Goal: Information Seeking & Learning: Learn about a topic

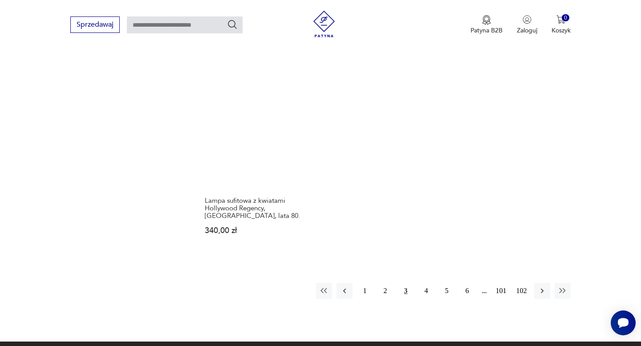
scroll to position [1321, 0]
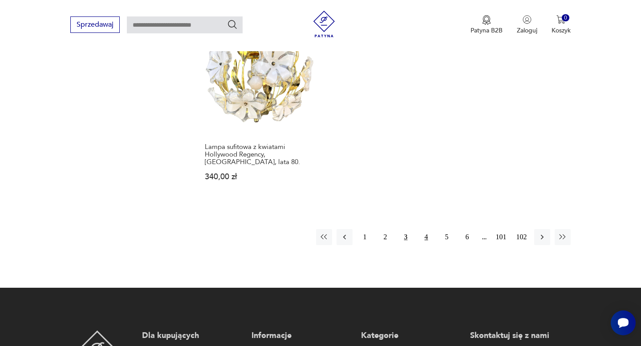
click at [426, 229] on button "4" at bounding box center [426, 237] width 16 height 16
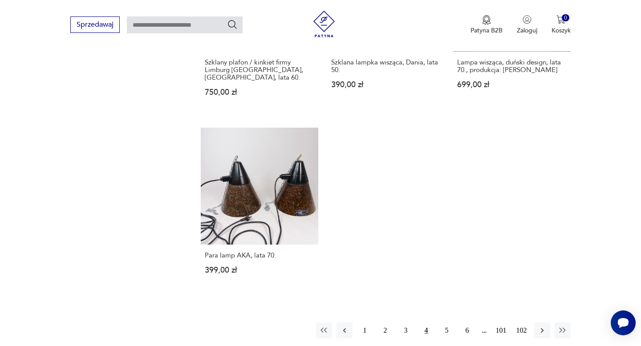
scroll to position [1263, 0]
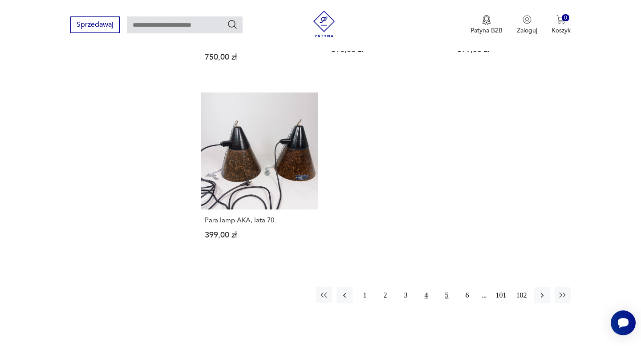
click at [450, 287] on button "5" at bounding box center [447, 295] width 16 height 16
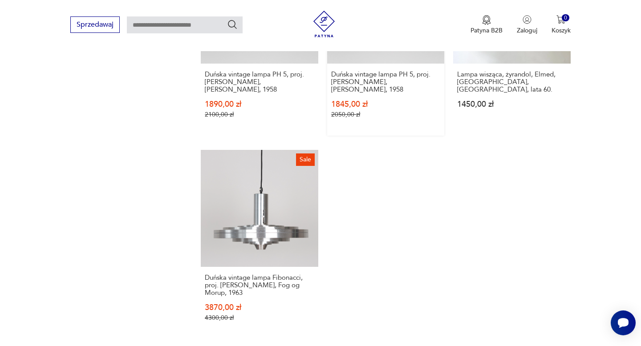
scroll to position [1289, 0]
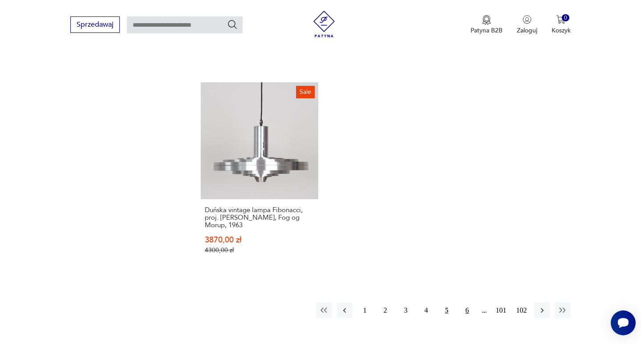
click at [465, 303] on button "6" at bounding box center [467, 311] width 16 height 16
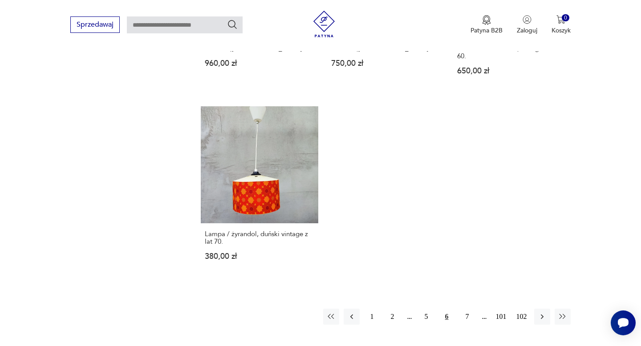
scroll to position [1285, 0]
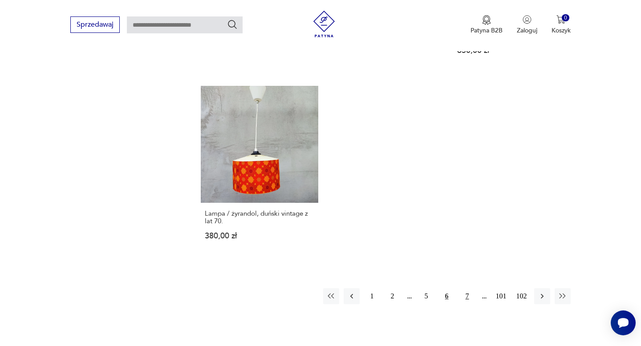
click at [472, 288] on button "7" at bounding box center [467, 296] width 16 height 16
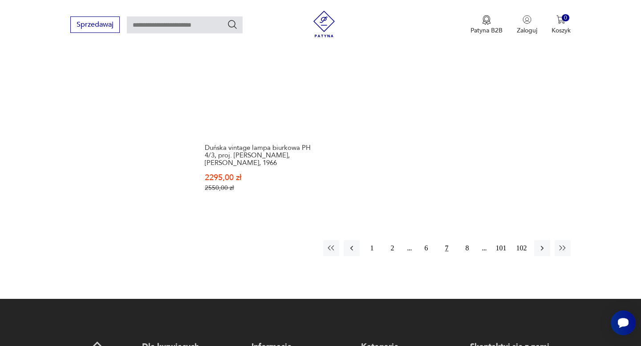
scroll to position [1400, 0]
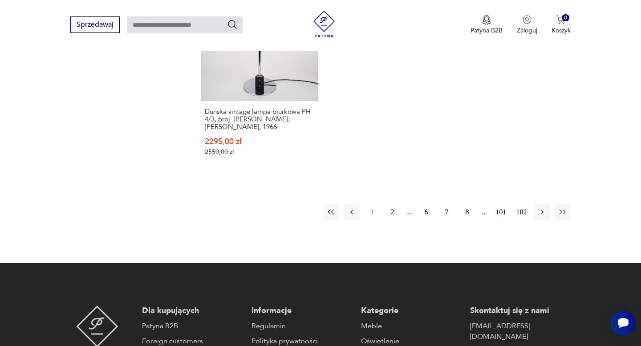
click at [466, 204] on button "8" at bounding box center [467, 212] width 16 height 16
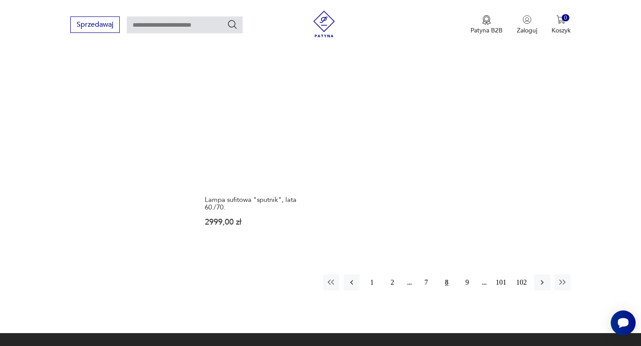
scroll to position [1305, 0]
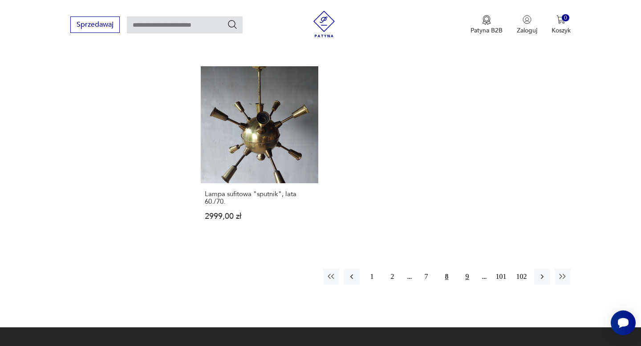
click at [464, 269] on button "9" at bounding box center [467, 277] width 16 height 16
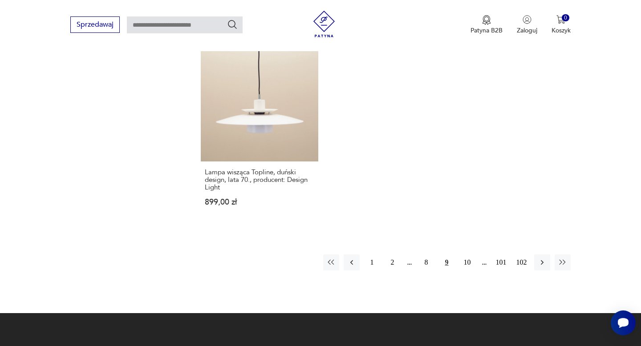
scroll to position [1314, 0]
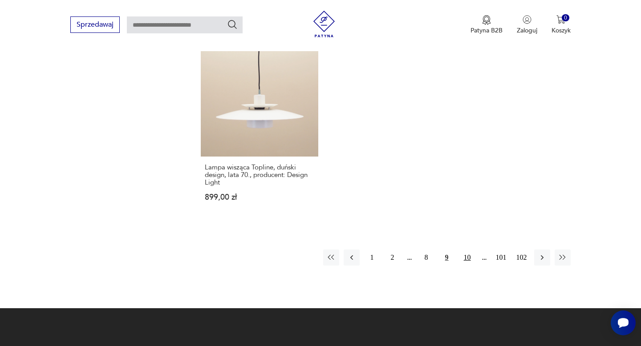
click at [465, 250] on button "10" at bounding box center [467, 258] width 16 height 16
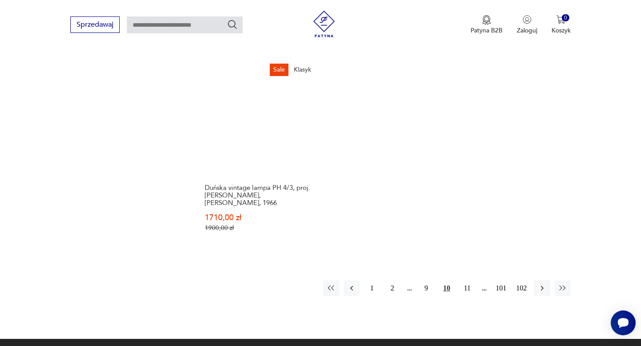
scroll to position [1342, 0]
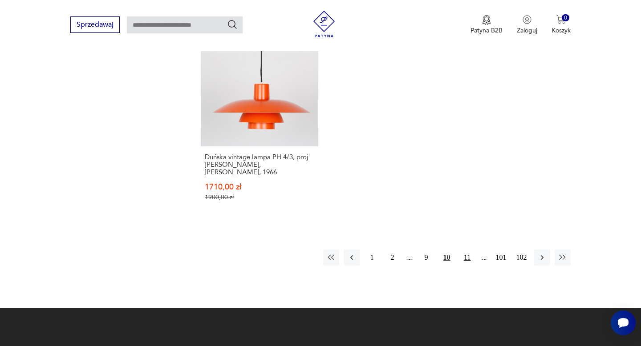
click at [465, 251] on button "11" at bounding box center [467, 258] width 16 height 16
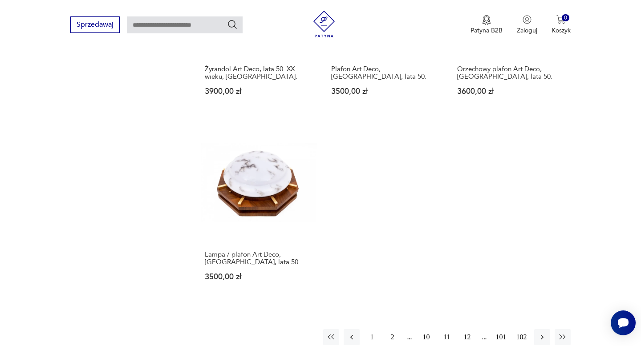
scroll to position [1296, 0]
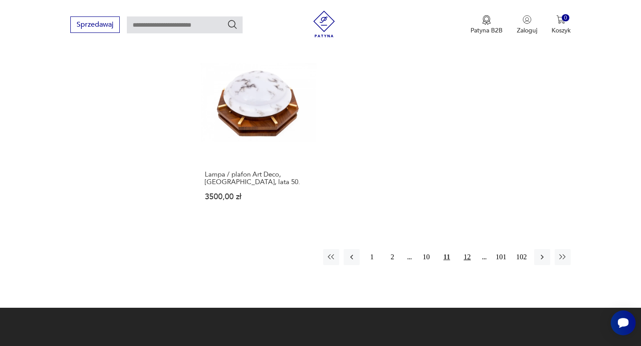
click at [470, 249] on button "12" at bounding box center [467, 257] width 16 height 16
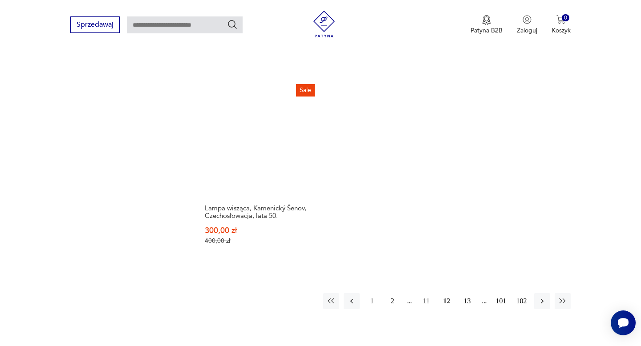
scroll to position [1287, 0]
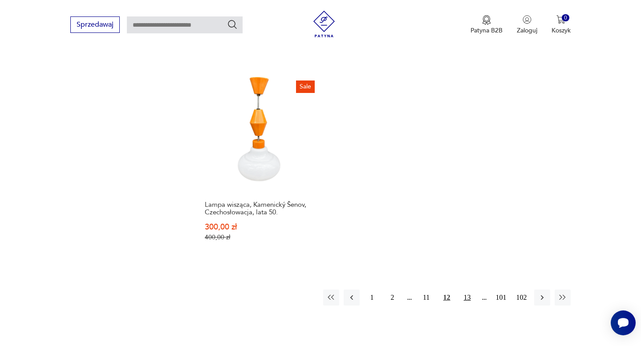
click at [470, 290] on button "13" at bounding box center [467, 298] width 16 height 16
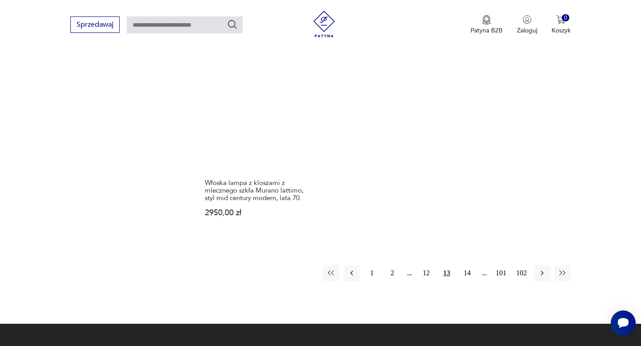
scroll to position [1319, 0]
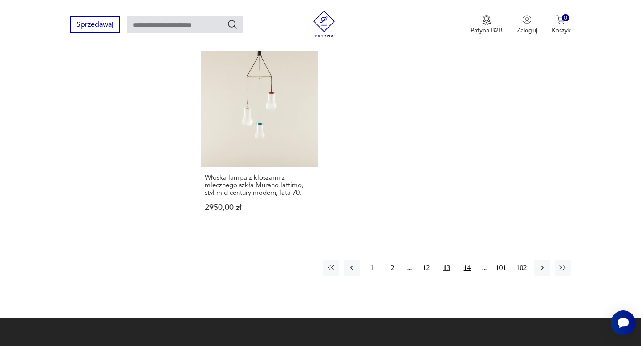
click at [466, 260] on button "14" at bounding box center [467, 268] width 16 height 16
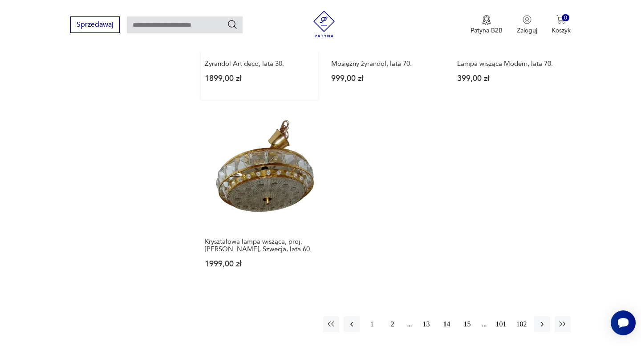
scroll to position [1273, 0]
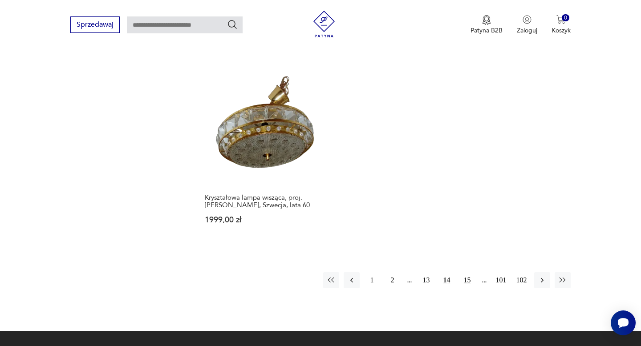
click at [470, 272] on button "15" at bounding box center [467, 280] width 16 height 16
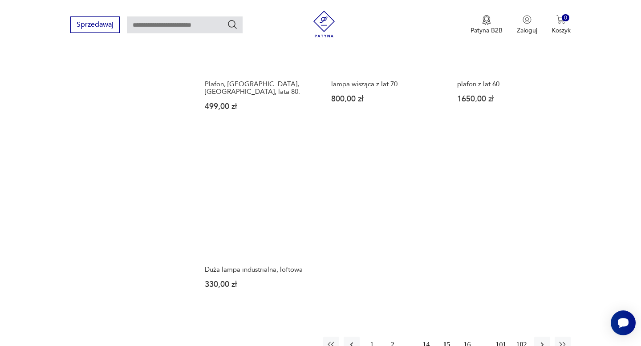
scroll to position [1215, 0]
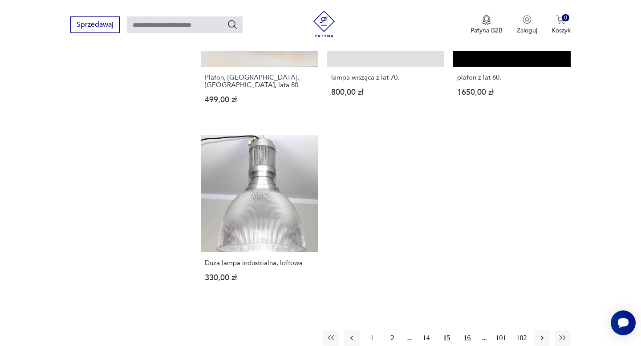
click at [472, 330] on button "16" at bounding box center [467, 338] width 16 height 16
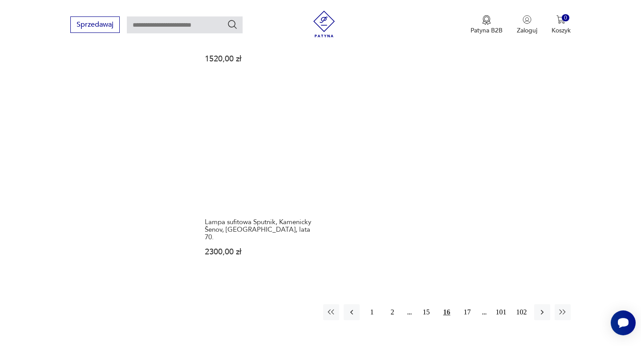
scroll to position [1245, 0]
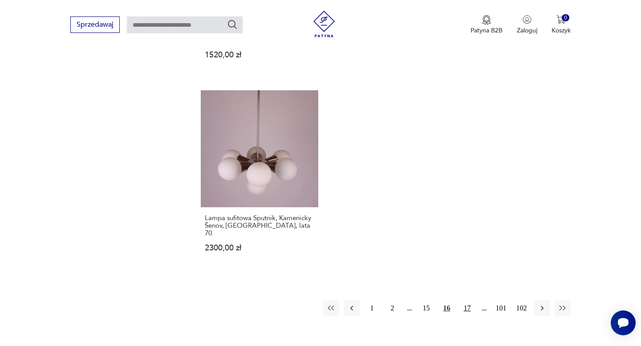
click at [466, 300] on button "17" at bounding box center [467, 308] width 16 height 16
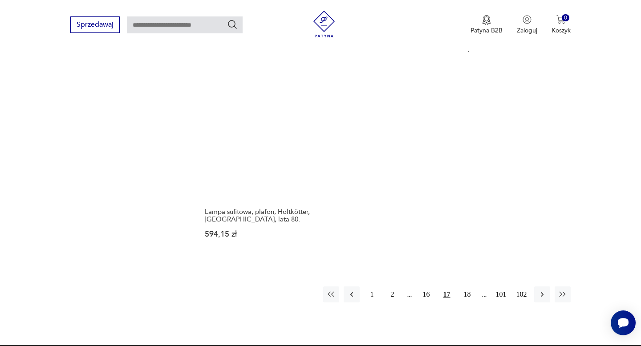
scroll to position [1296, 0]
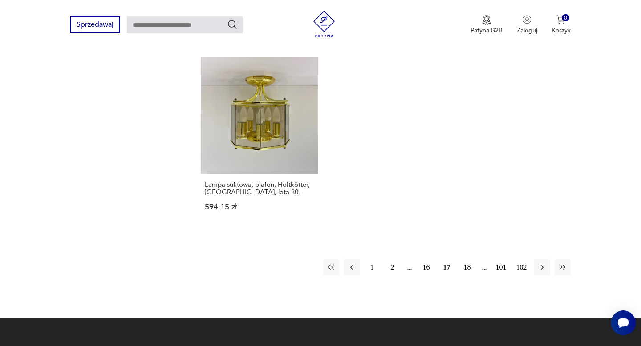
click at [470, 259] on button "18" at bounding box center [467, 267] width 16 height 16
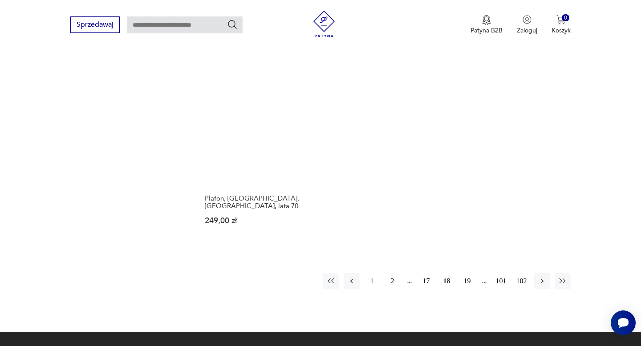
scroll to position [1330, 0]
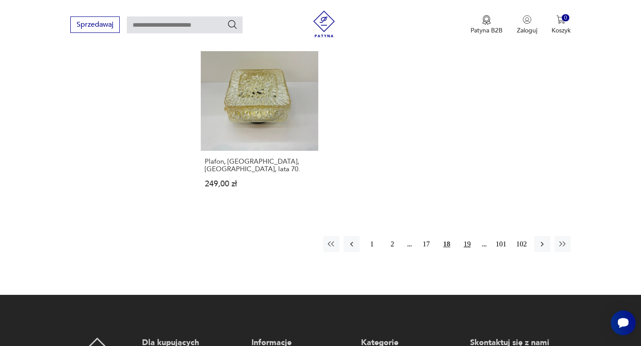
click at [466, 236] on button "19" at bounding box center [467, 244] width 16 height 16
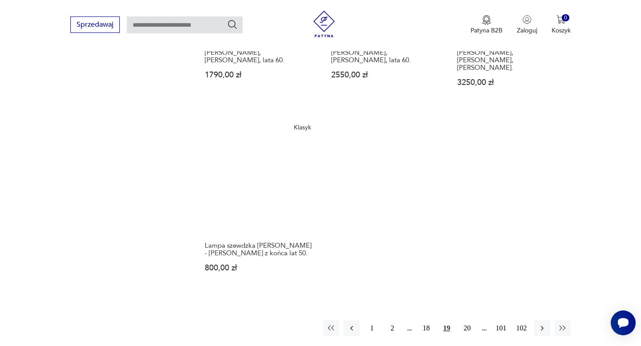
scroll to position [1239, 0]
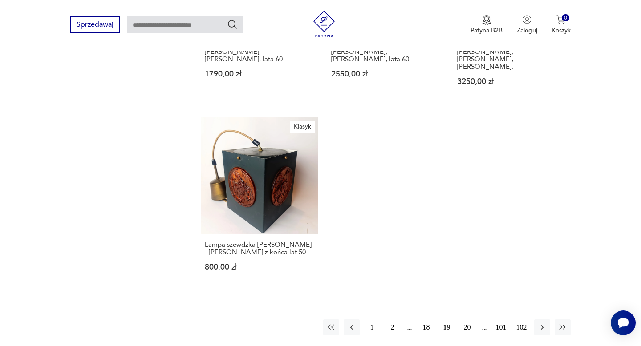
click at [470, 320] on button "20" at bounding box center [467, 328] width 16 height 16
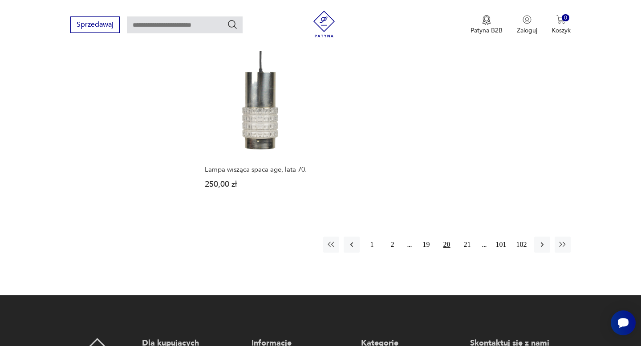
scroll to position [1286, 0]
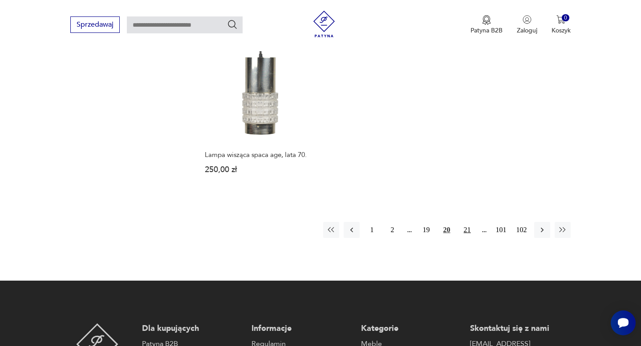
click at [462, 232] on button "21" at bounding box center [467, 230] width 16 height 16
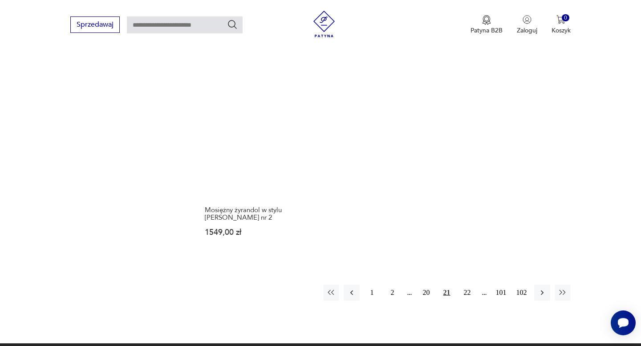
scroll to position [1291, 0]
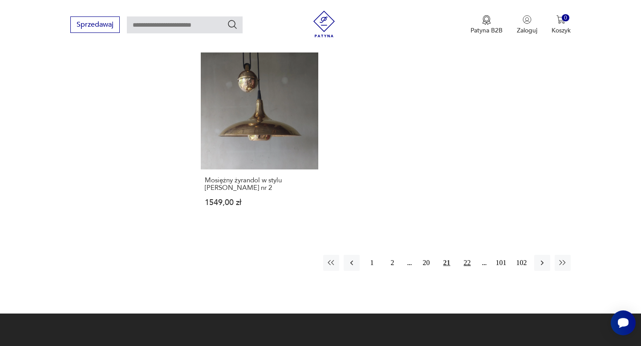
click at [464, 255] on button "22" at bounding box center [467, 263] width 16 height 16
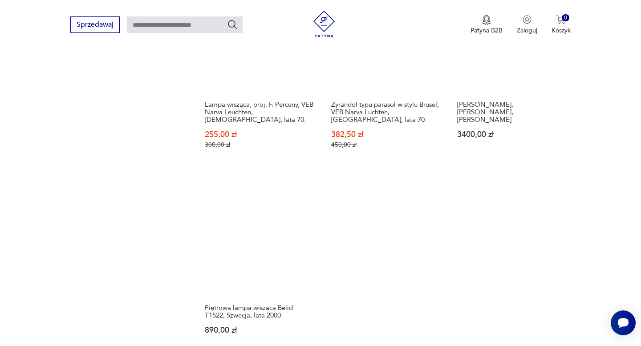
scroll to position [1259, 0]
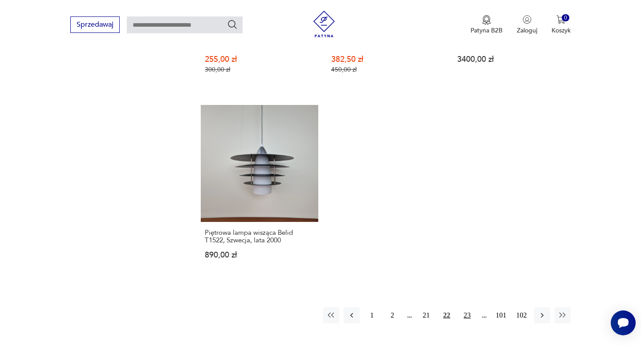
click at [473, 308] on button "23" at bounding box center [467, 316] width 16 height 16
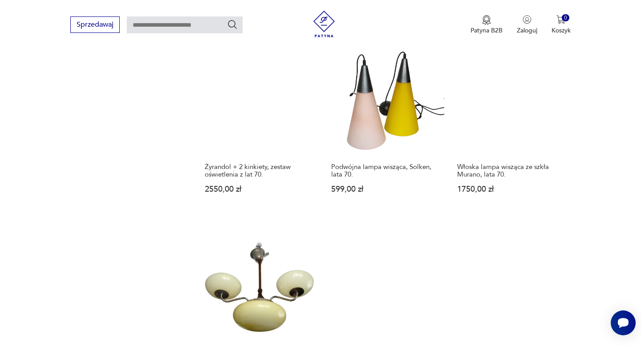
scroll to position [1219, 0]
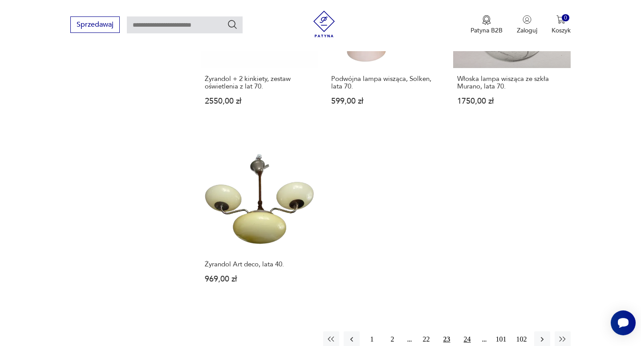
click at [468, 332] on button "24" at bounding box center [467, 340] width 16 height 16
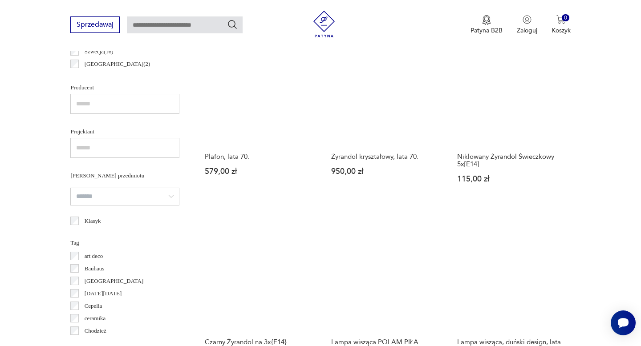
scroll to position [724, 0]
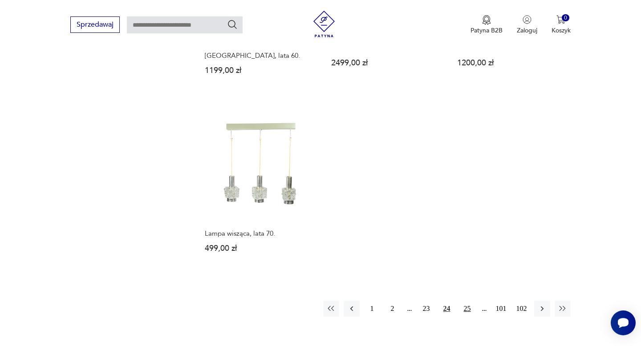
click at [464, 301] on button "25" at bounding box center [467, 309] width 16 height 16
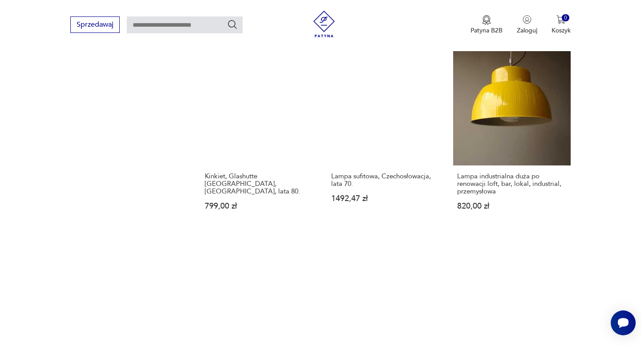
scroll to position [1288, 0]
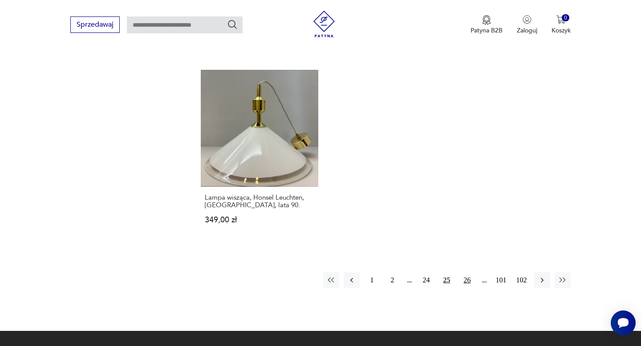
click at [471, 272] on button "26" at bounding box center [467, 280] width 16 height 16
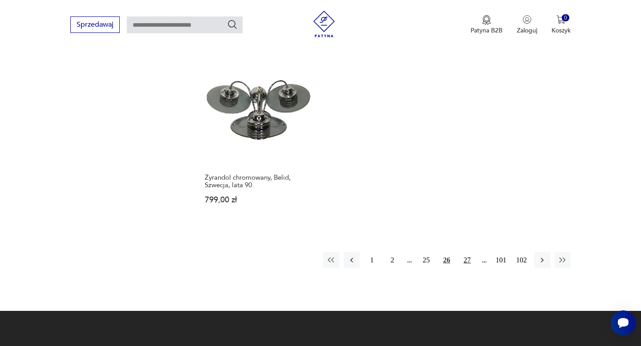
click at [470, 252] on button "27" at bounding box center [467, 260] width 16 height 16
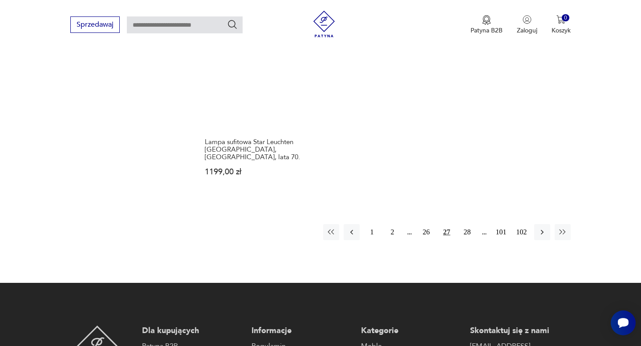
scroll to position [1325, 0]
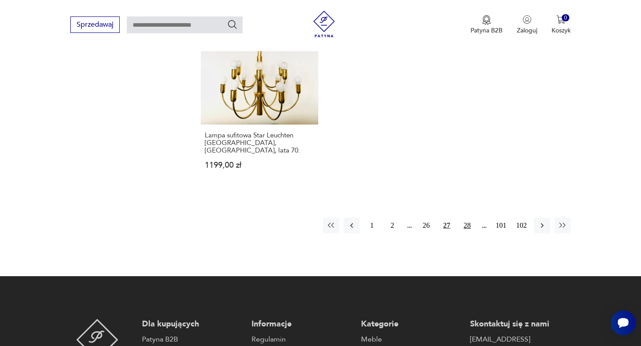
click at [468, 218] on button "28" at bounding box center [467, 226] width 16 height 16
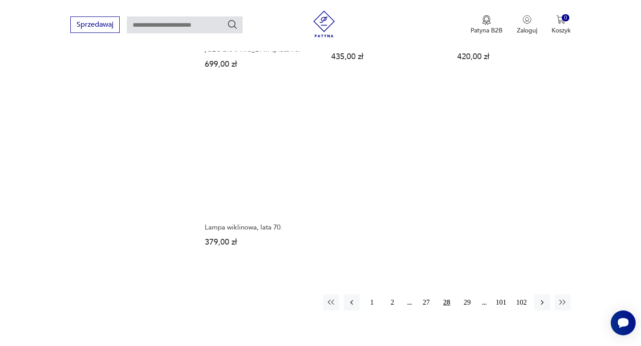
scroll to position [1237, 0]
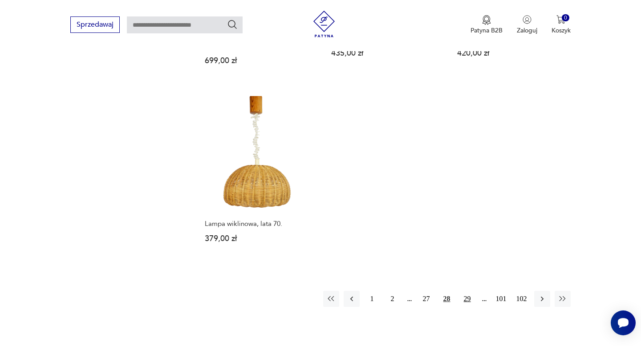
click at [474, 292] on button "29" at bounding box center [467, 299] width 16 height 16
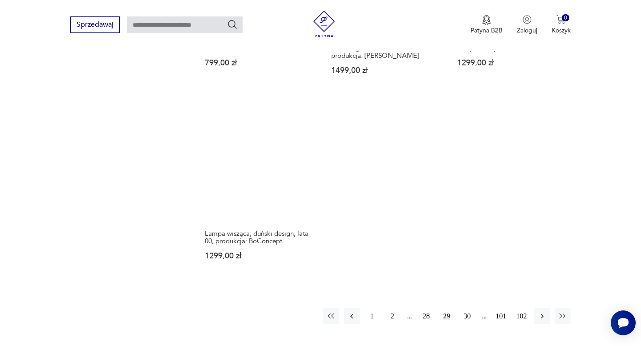
scroll to position [1234, 0]
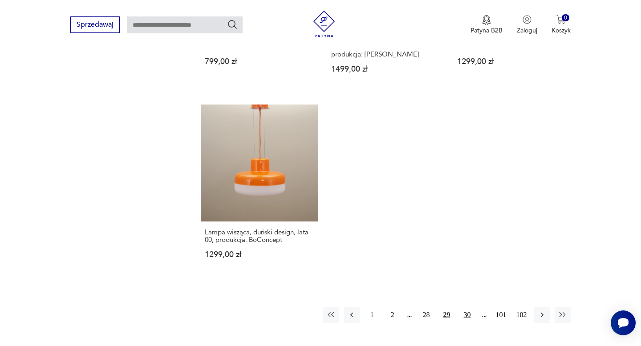
click at [470, 307] on button "30" at bounding box center [467, 315] width 16 height 16
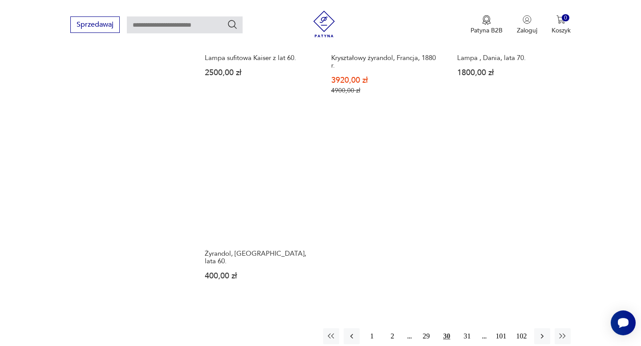
scroll to position [1214, 0]
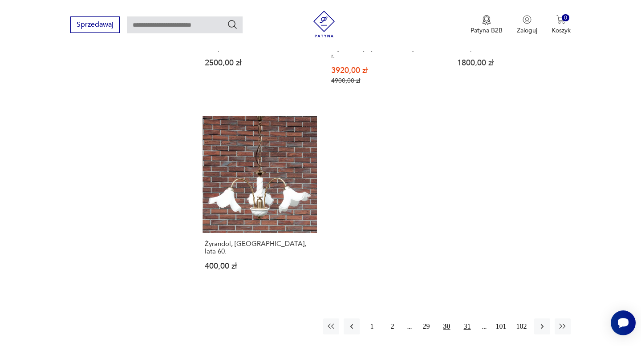
click at [470, 319] on button "31" at bounding box center [467, 327] width 16 height 16
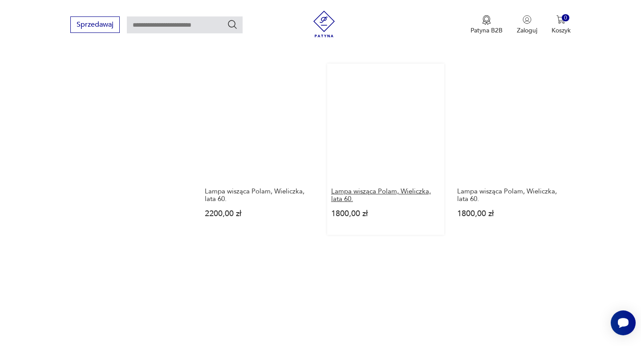
scroll to position [1214, 0]
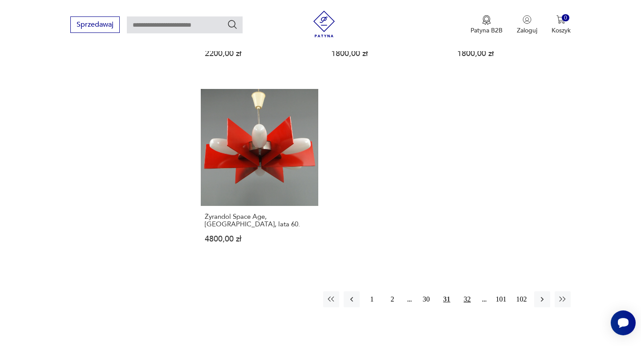
click at [464, 293] on button "32" at bounding box center [467, 299] width 16 height 16
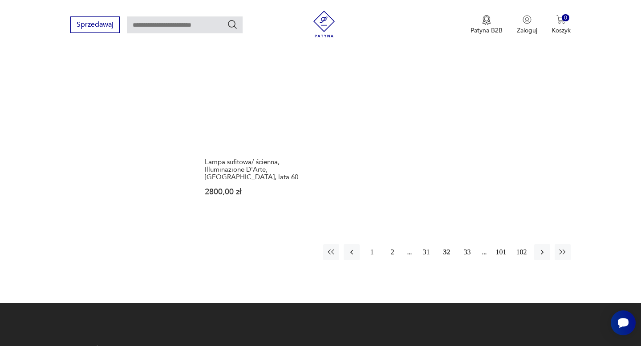
scroll to position [1289, 0]
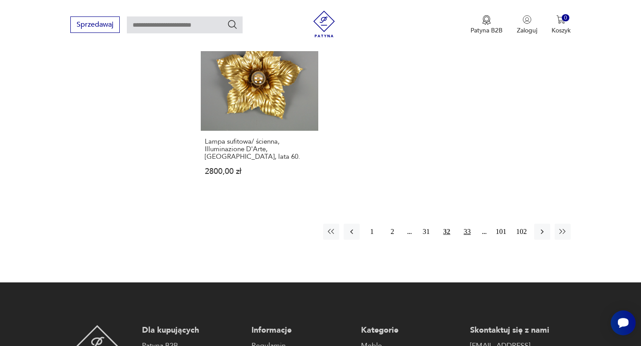
click at [468, 228] on button "33" at bounding box center [467, 232] width 16 height 16
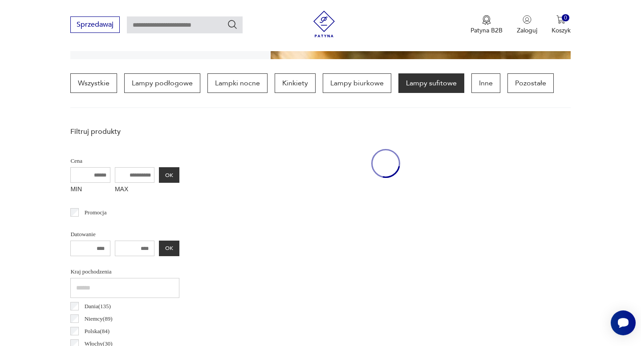
scroll to position [210, 0]
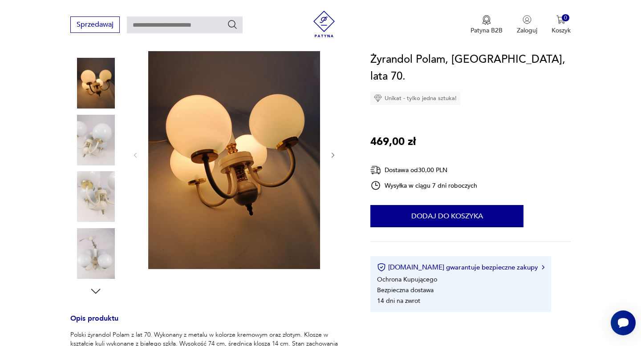
scroll to position [106, 0]
click at [336, 157] on icon "button" at bounding box center [333, 156] width 8 height 8
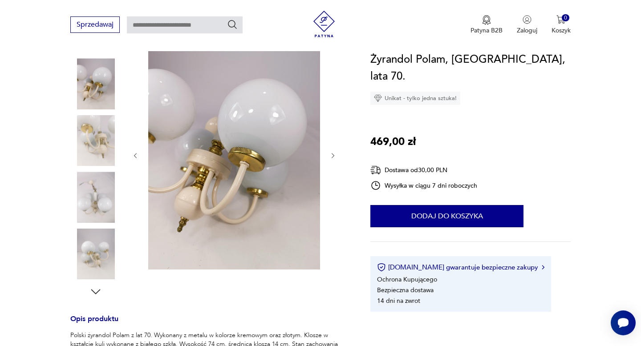
click at [336, 157] on icon "button" at bounding box center [333, 156] width 8 height 8
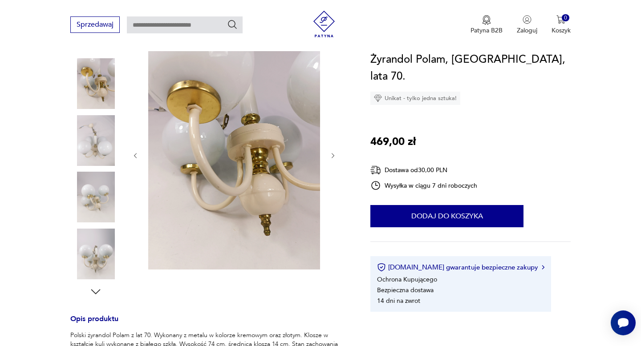
click at [336, 157] on icon "button" at bounding box center [333, 156] width 8 height 8
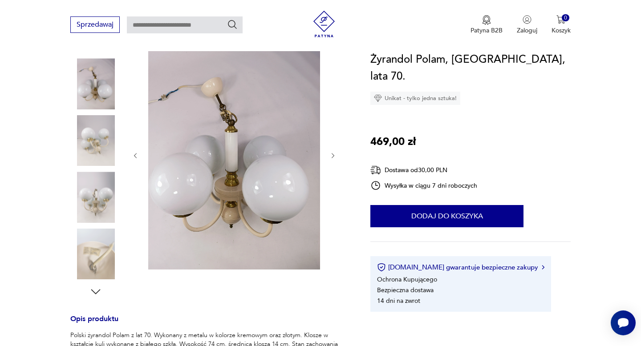
click at [336, 157] on icon "button" at bounding box center [333, 156] width 8 height 8
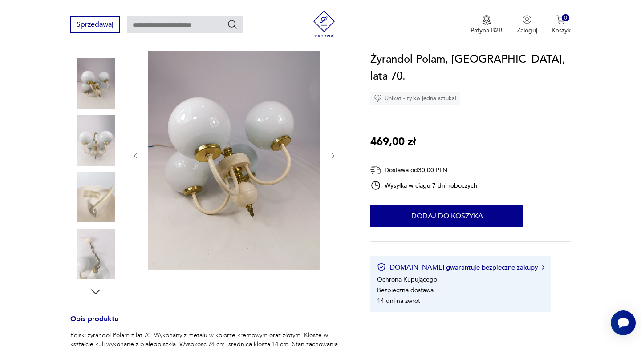
click at [336, 157] on icon "button" at bounding box center [333, 156] width 8 height 8
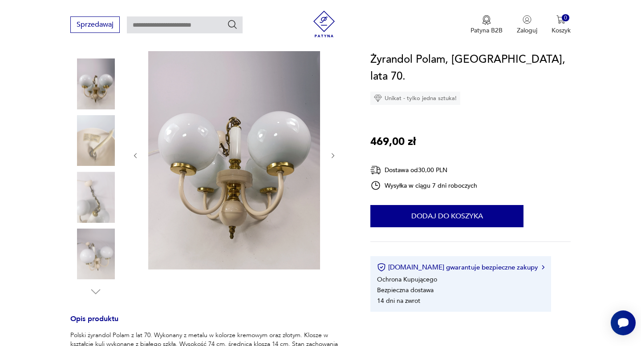
click at [336, 157] on icon "button" at bounding box center [333, 156] width 8 height 8
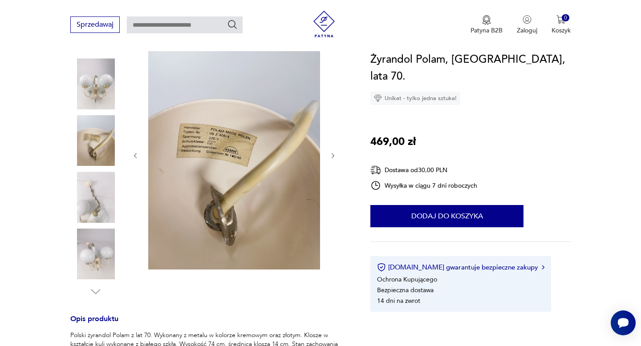
click at [336, 157] on icon "button" at bounding box center [333, 156] width 8 height 8
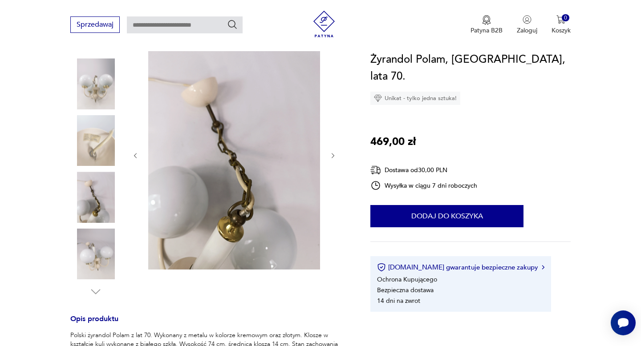
click at [336, 157] on icon "button" at bounding box center [333, 156] width 8 height 8
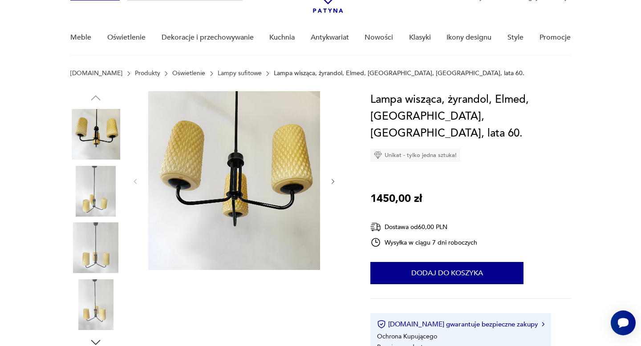
scroll to position [71, 0]
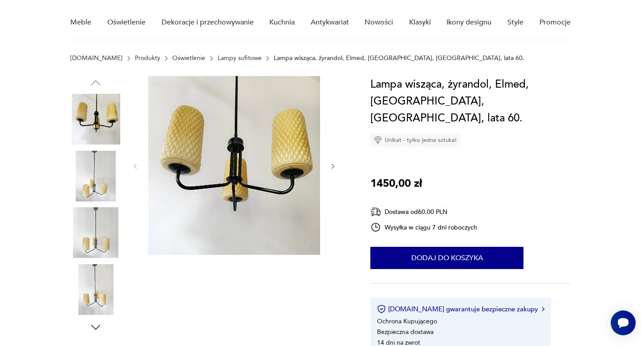
click at [334, 167] on icon "button" at bounding box center [333, 167] width 8 height 8
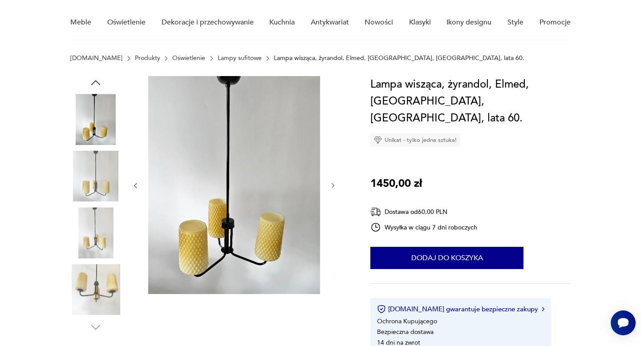
click at [334, 167] on div at bounding box center [234, 185] width 205 height 219
click at [331, 188] on icon "button" at bounding box center [333, 186] width 8 height 8
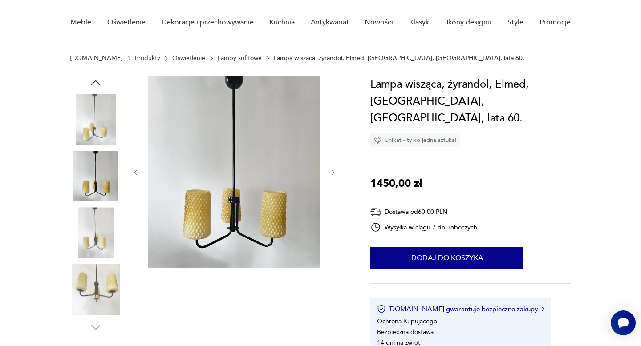
click at [332, 188] on div at bounding box center [234, 172] width 205 height 193
click at [333, 173] on icon "button" at bounding box center [333, 172] width 3 height 5
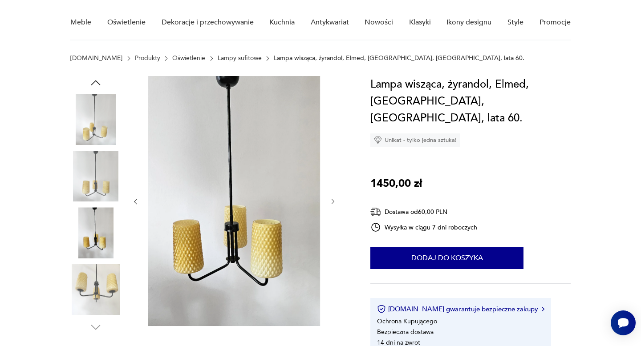
click at [332, 204] on icon "button" at bounding box center [333, 202] width 8 height 8
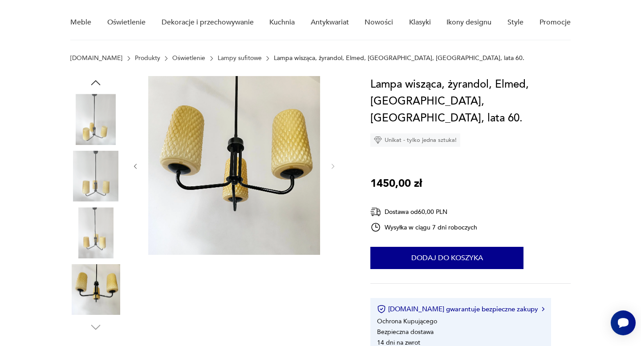
click at [332, 204] on div at bounding box center [234, 166] width 205 height 181
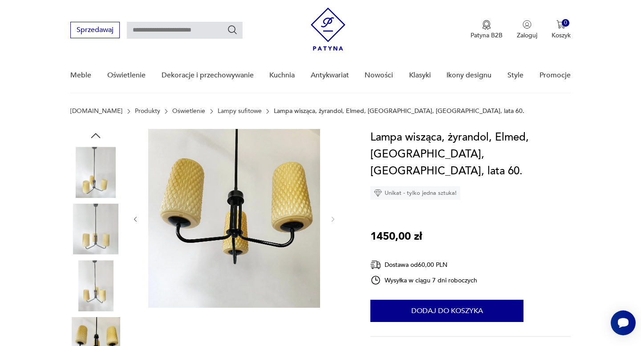
scroll to position [0, 0]
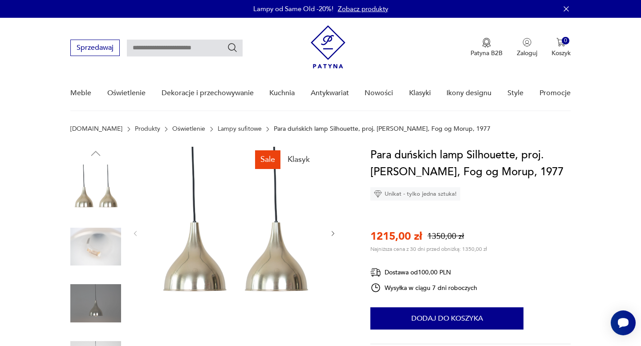
click at [328, 235] on div at bounding box center [234, 234] width 205 height 174
click at [333, 234] on icon "button" at bounding box center [333, 233] width 3 height 5
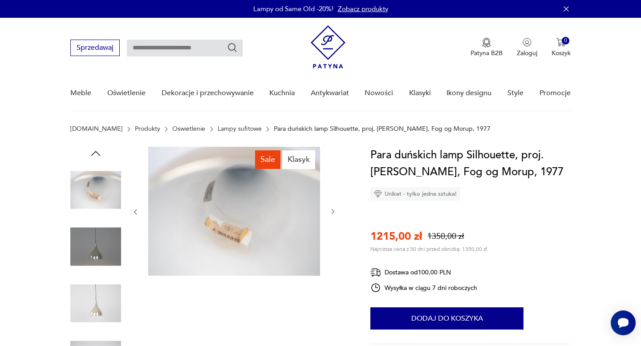
click at [333, 234] on div at bounding box center [234, 212] width 205 height 130
click at [332, 214] on icon "button" at bounding box center [333, 212] width 3 height 5
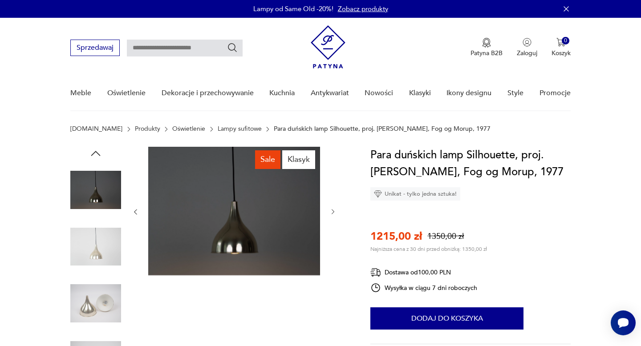
click at [332, 212] on icon "button" at bounding box center [333, 212] width 8 height 8
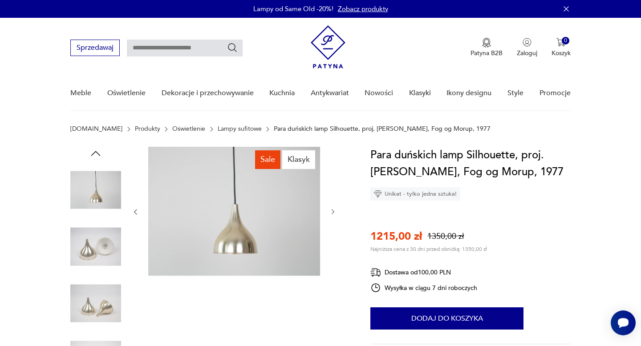
click at [332, 212] on icon "button" at bounding box center [333, 212] width 8 height 8
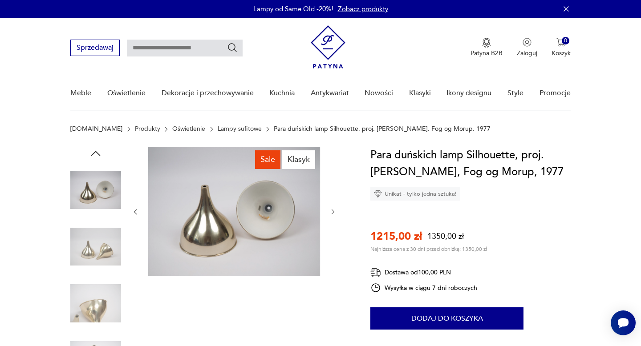
click at [332, 212] on icon "button" at bounding box center [333, 212] width 8 height 8
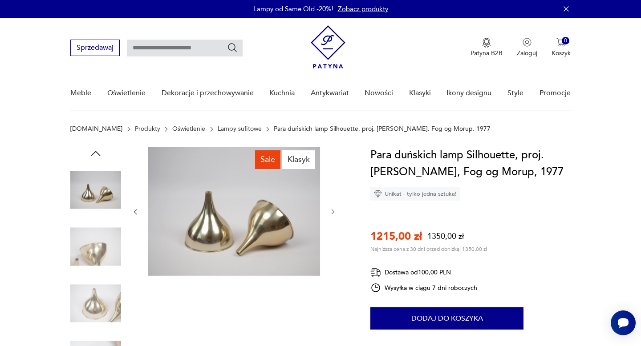
click at [332, 212] on icon "button" at bounding box center [333, 212] width 8 height 8
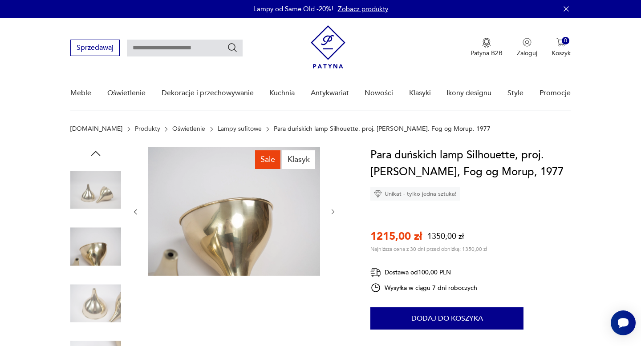
click at [332, 212] on icon "button" at bounding box center [333, 212] width 8 height 8
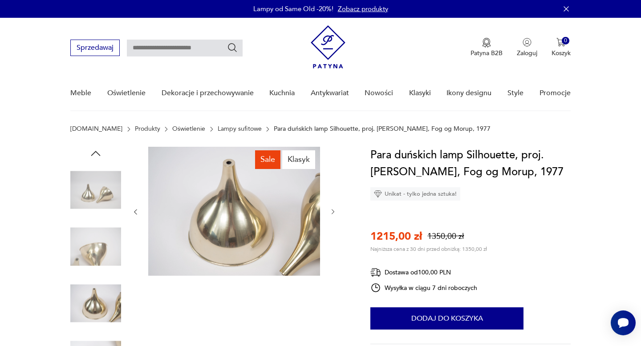
click at [332, 212] on icon "button" at bounding box center [333, 212] width 8 height 8
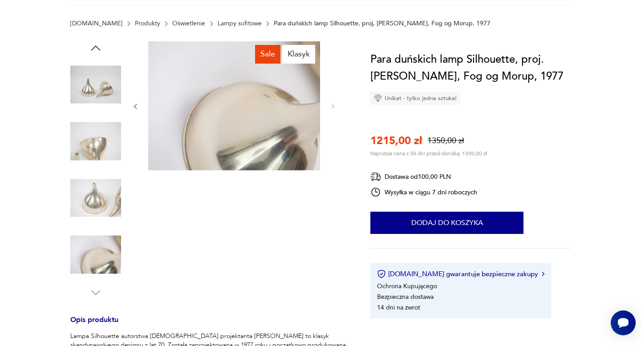
scroll to position [188, 0]
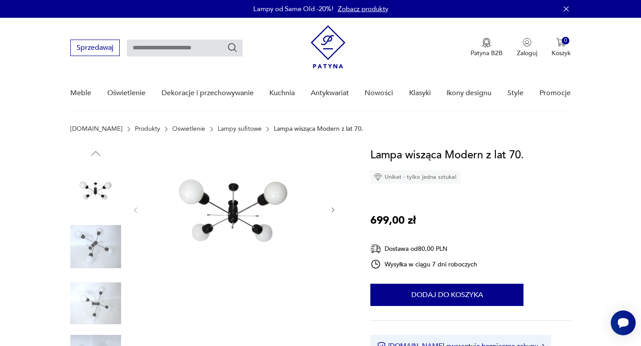
click at [331, 207] on icon "button" at bounding box center [333, 210] width 8 height 8
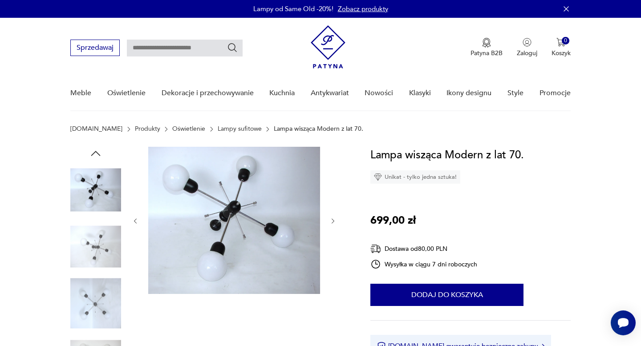
click at [331, 207] on div at bounding box center [234, 221] width 205 height 149
click at [332, 219] on icon "button" at bounding box center [333, 221] width 3 height 5
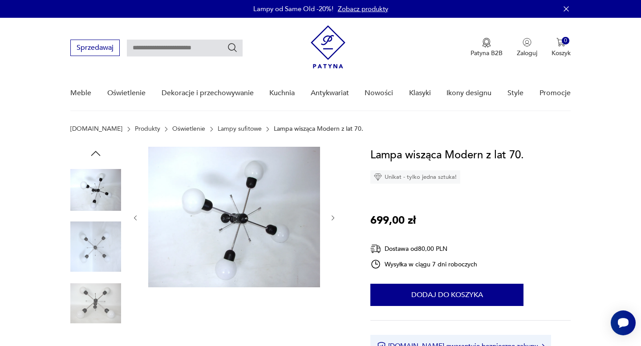
click at [333, 221] on icon "button" at bounding box center [333, 219] width 8 height 8
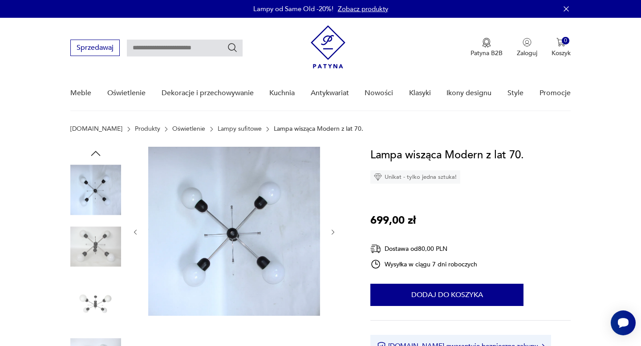
click at [333, 235] on icon "button" at bounding box center [333, 233] width 8 height 8
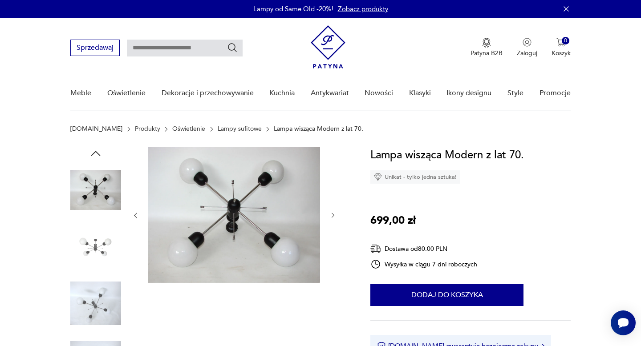
click at [333, 215] on icon "button" at bounding box center [333, 216] width 8 height 8
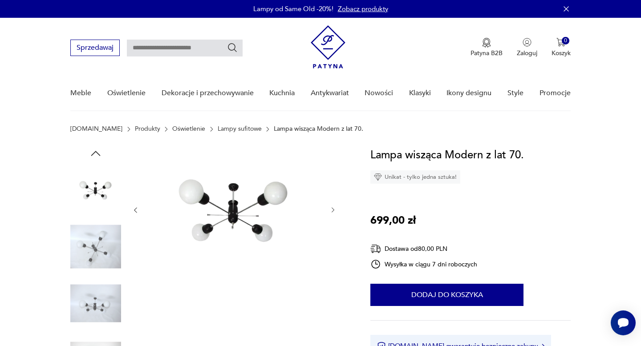
click at [332, 212] on icon "button" at bounding box center [333, 210] width 8 height 8
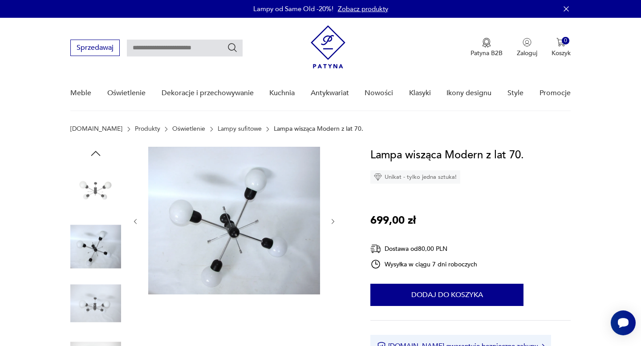
click at [332, 209] on div at bounding box center [234, 222] width 205 height 150
click at [332, 220] on icon "button" at bounding box center [333, 222] width 8 height 8
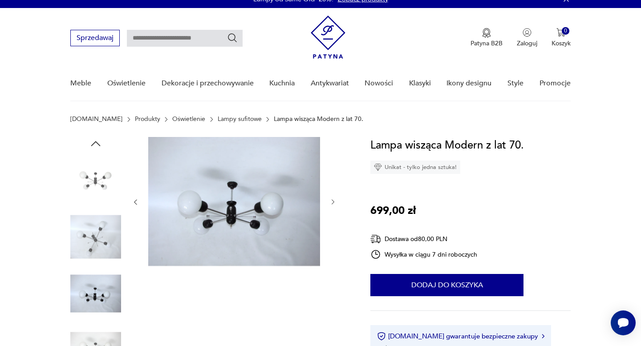
scroll to position [9, 0]
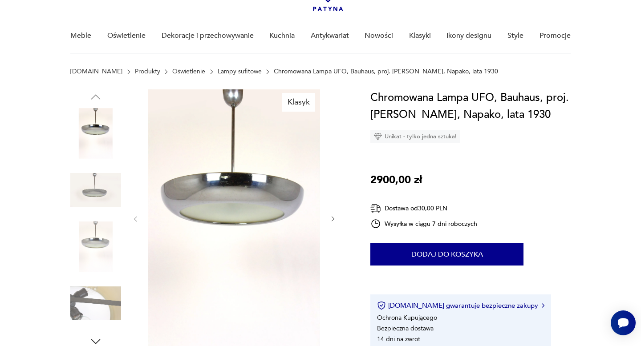
click at [334, 219] on icon "button" at bounding box center [333, 219] width 8 height 8
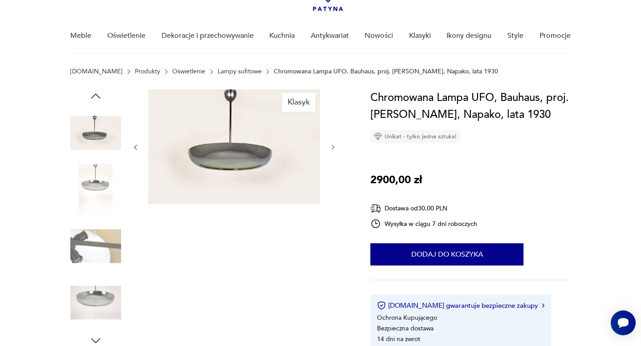
click at [334, 219] on div "Klasyk" at bounding box center [234, 218] width 205 height 258
click at [328, 143] on div at bounding box center [234, 147] width 205 height 116
click at [332, 144] on icon "button" at bounding box center [333, 148] width 8 height 8
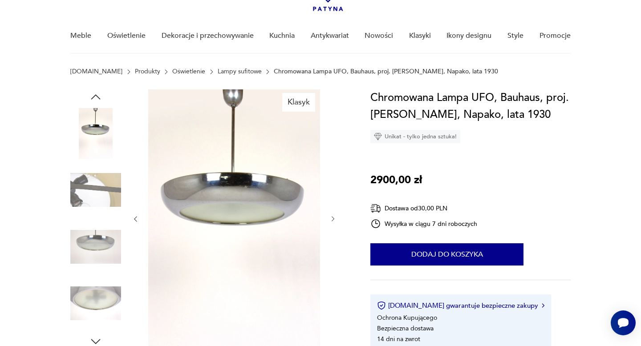
click at [332, 219] on icon "button" at bounding box center [333, 219] width 8 height 8
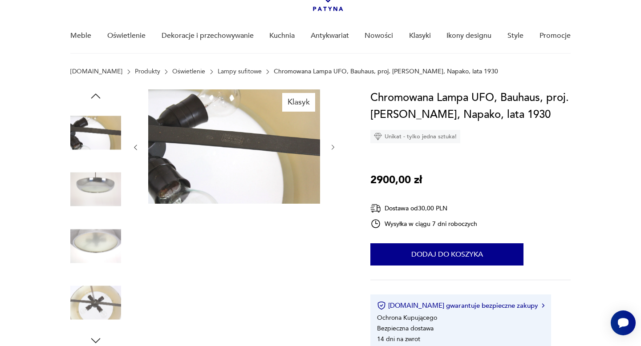
click at [332, 219] on div "Klasyk" at bounding box center [234, 218] width 205 height 258
click at [108, 237] on img at bounding box center [95, 246] width 51 height 51
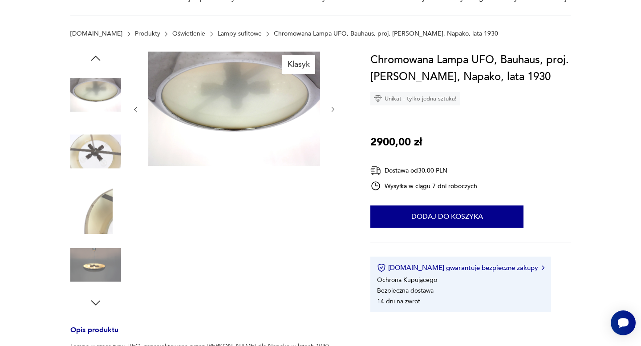
scroll to position [96, 0]
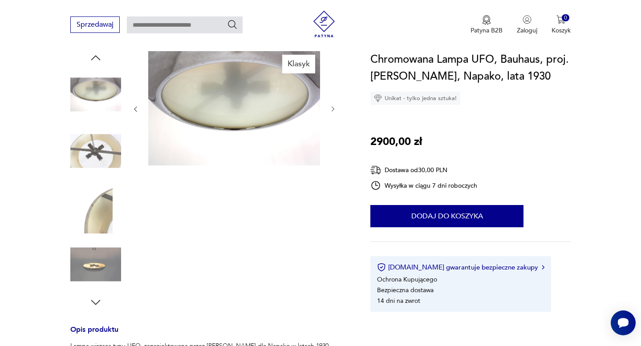
click at [99, 271] on img at bounding box center [95, 264] width 51 height 51
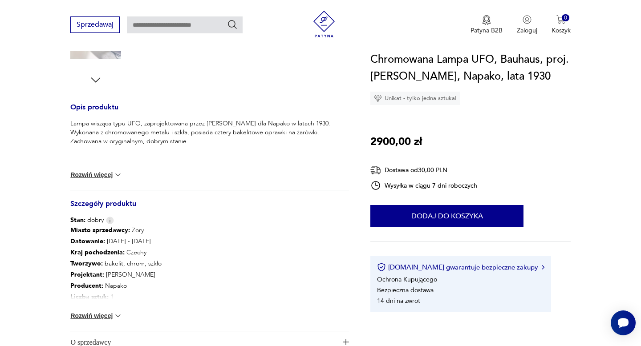
scroll to position [324, 0]
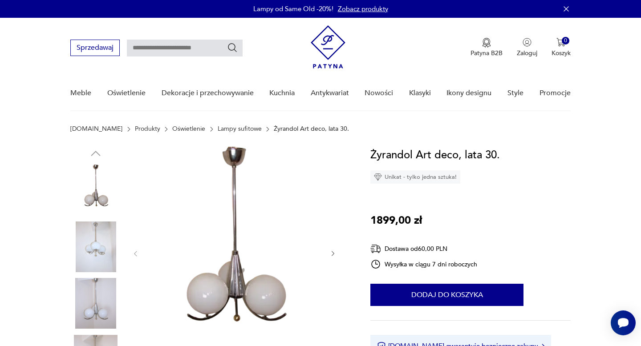
click at [333, 251] on icon "button" at bounding box center [333, 254] width 8 height 8
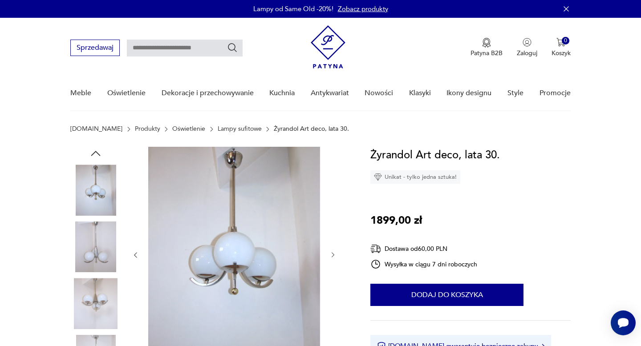
click at [333, 251] on icon "button" at bounding box center [333, 255] width 8 height 8
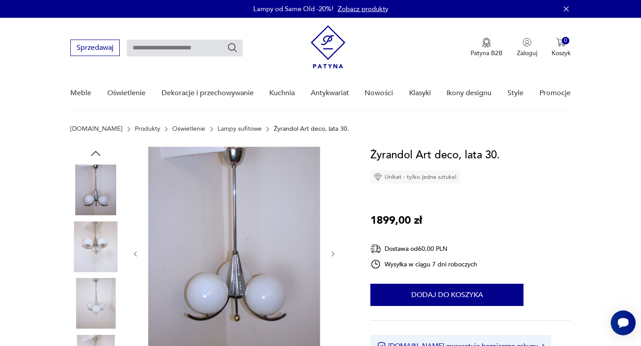
click at [333, 251] on icon "button" at bounding box center [333, 255] width 8 height 8
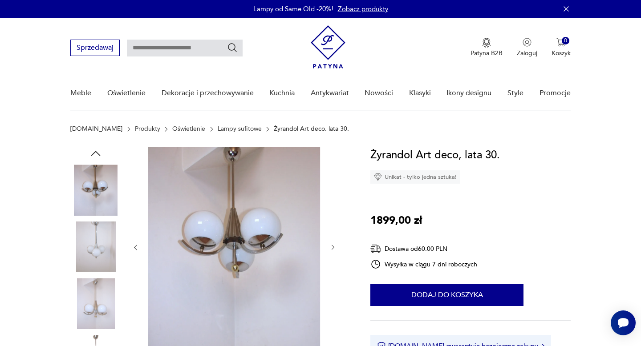
click at [333, 251] on button "button" at bounding box center [333, 247] width 8 height 9
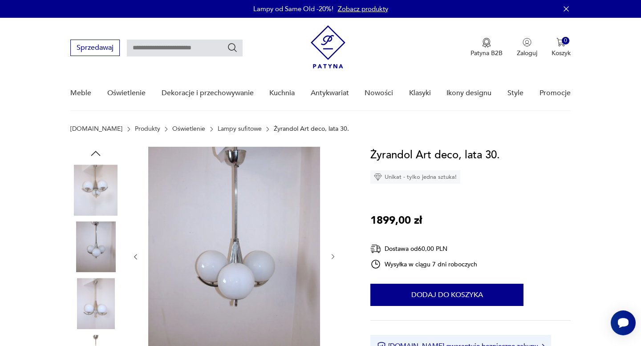
click at [333, 251] on div at bounding box center [234, 257] width 205 height 220
click at [333, 256] on icon "button" at bounding box center [333, 257] width 8 height 8
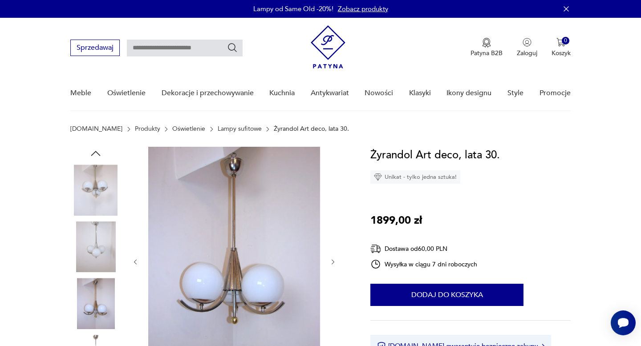
click at [333, 256] on div at bounding box center [234, 262] width 205 height 231
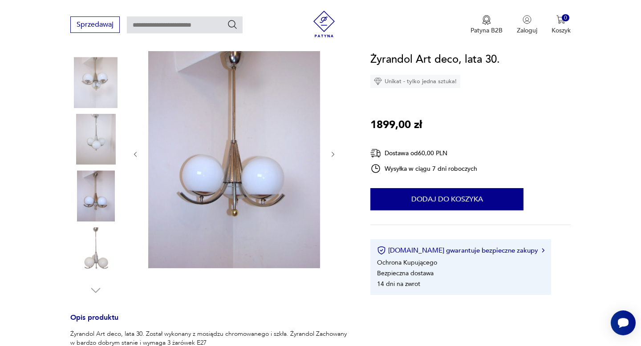
scroll to position [94, 0]
